Goal: Information Seeking & Learning: Learn about a topic

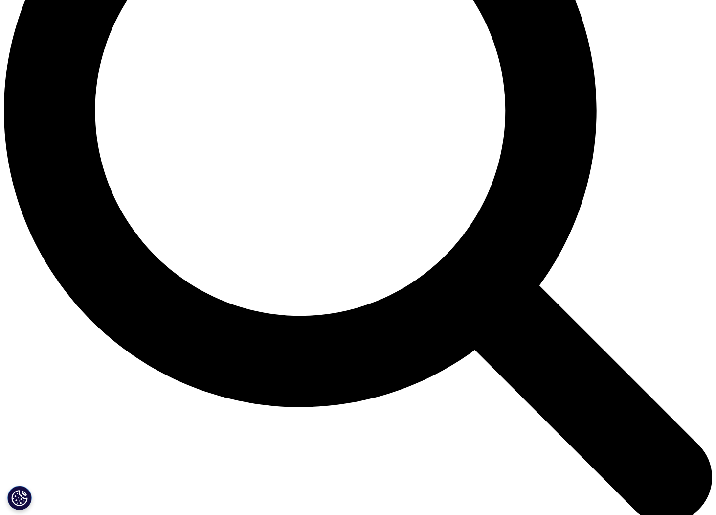
scroll to position [907, 0]
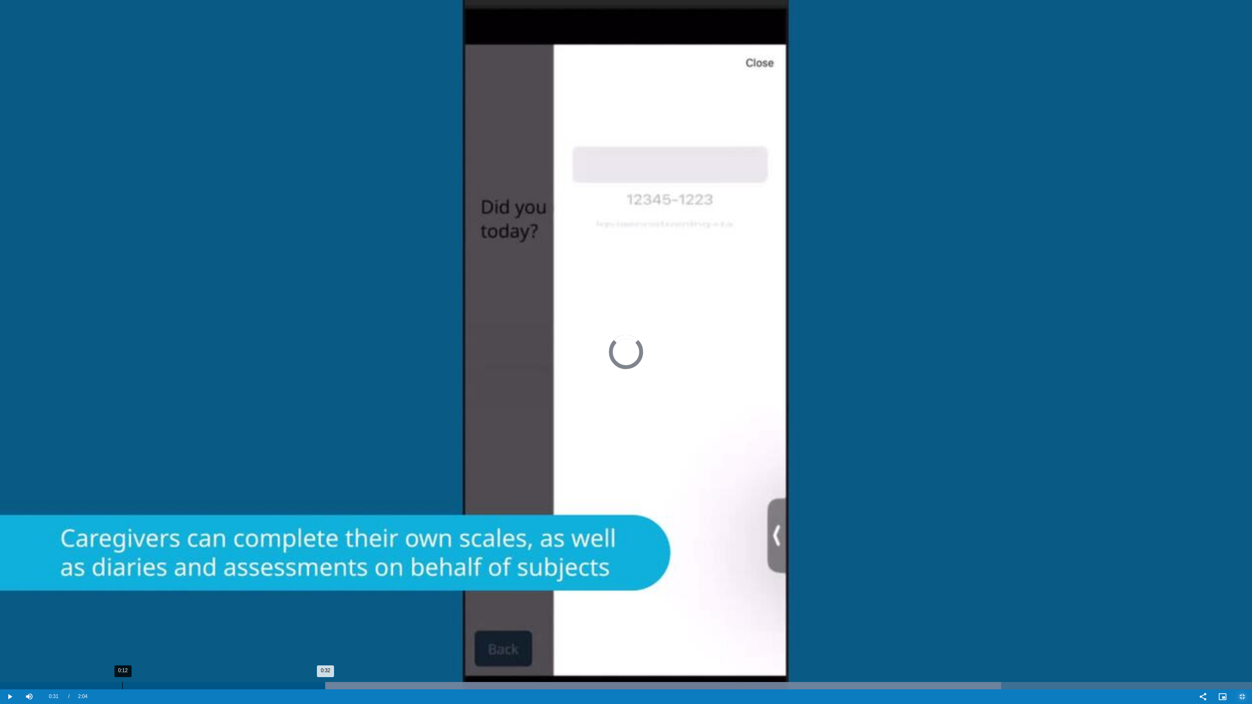
click at [122, 514] on div "0:12" at bounding box center [122, 685] width 0 height 7
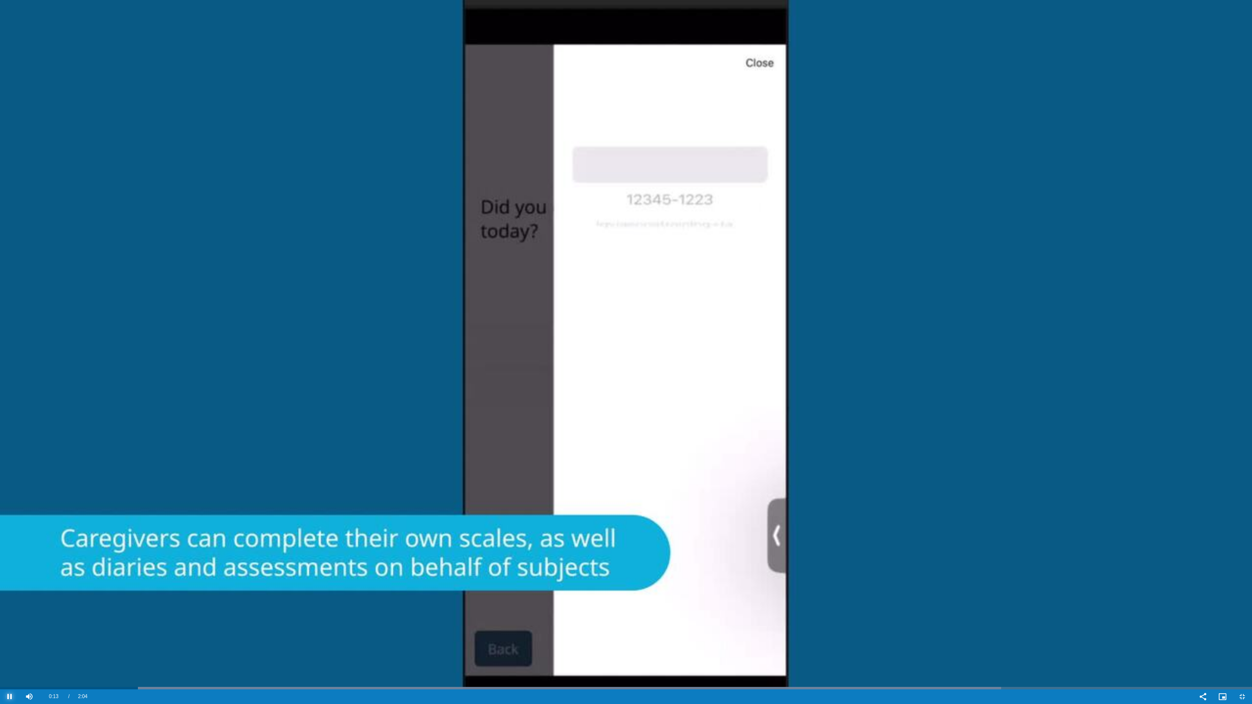
click at [6, 514] on span "Video Player" at bounding box center [10, 697] width 20 height 0
click at [11, 514] on span "Video Player" at bounding box center [10, 697] width 20 height 0
click at [10, 514] on span "Video Player" at bounding box center [10, 697] width 20 height 0
click at [9, 514] on span "Video Player" at bounding box center [10, 697] width 20 height 0
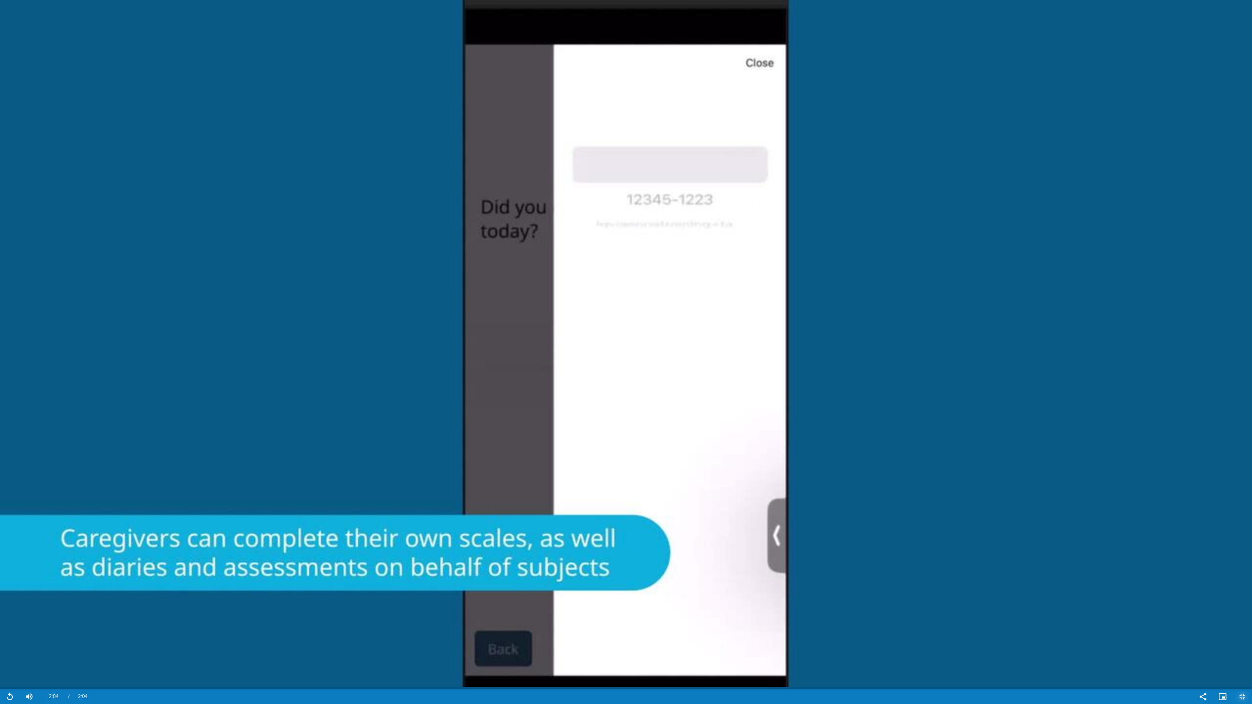
click at [716, 514] on span "Video Player" at bounding box center [1243, 697] width 20 height 0
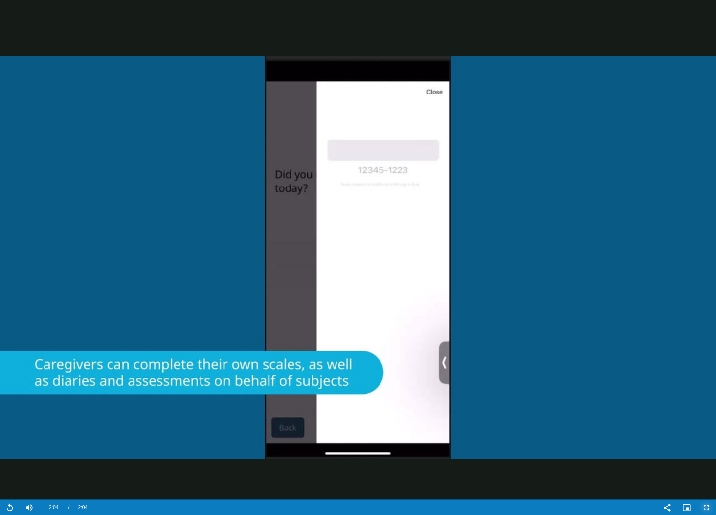
scroll to position [997, 0]
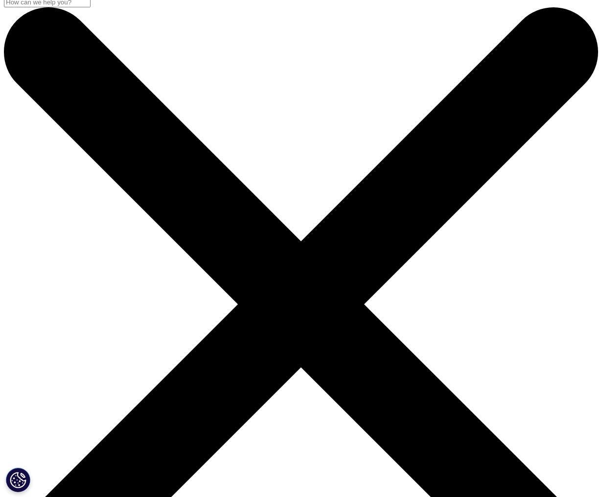
scroll to position [4, 0]
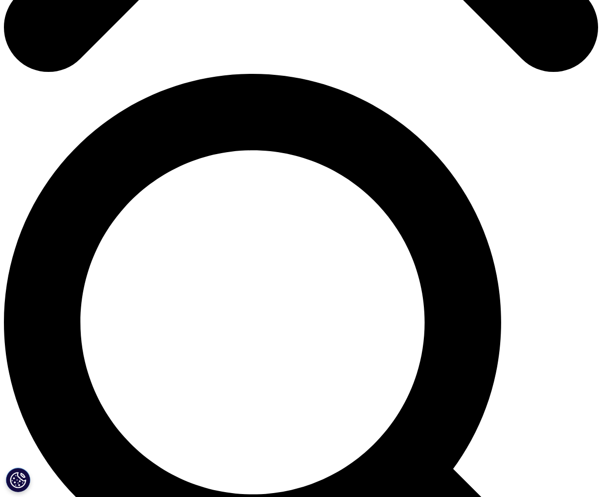
scroll to position [537, 0]
